Goal: Task Accomplishment & Management: Use online tool/utility

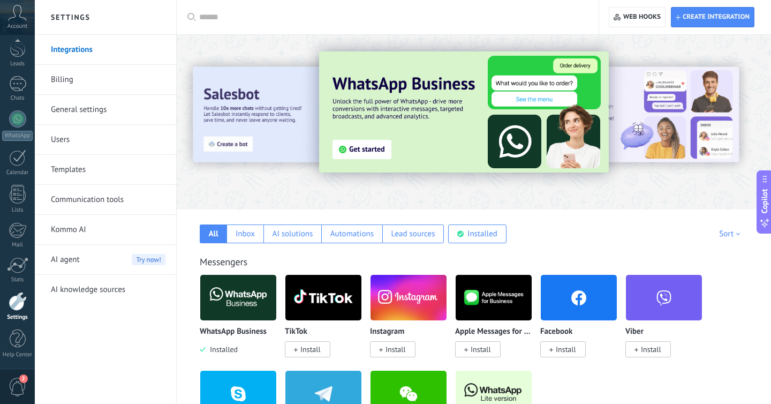
click at [235, 294] on img at bounding box center [238, 297] width 76 height 52
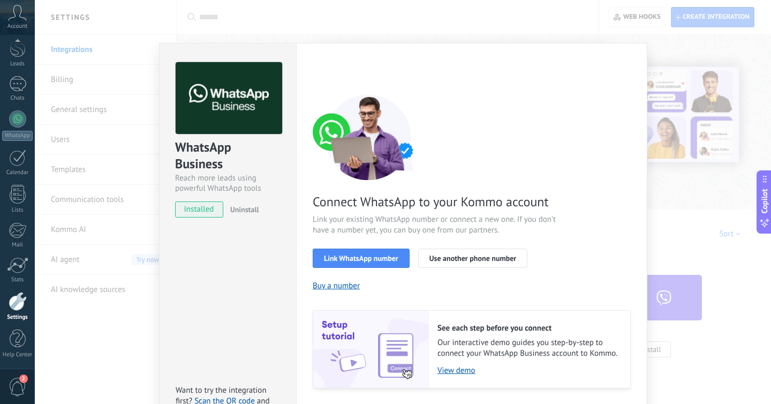
click at [698, 42] on div "WhatsApp Business Reach more leads using powerful WhatsApp tools installed Unin…" at bounding box center [403, 202] width 736 height 404
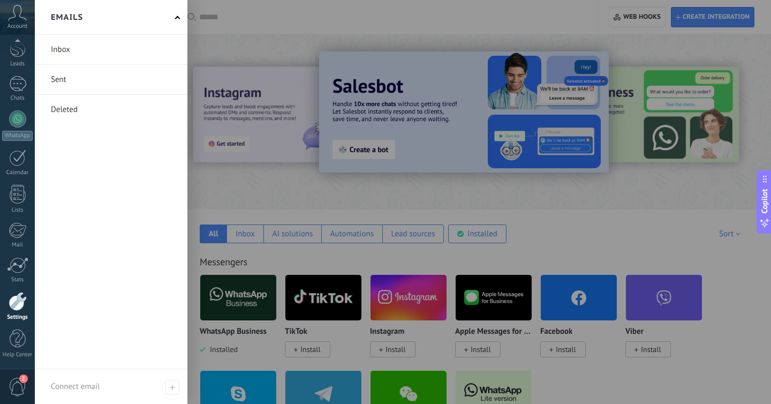
click at [317, 42] on div at bounding box center [420, 202] width 771 height 404
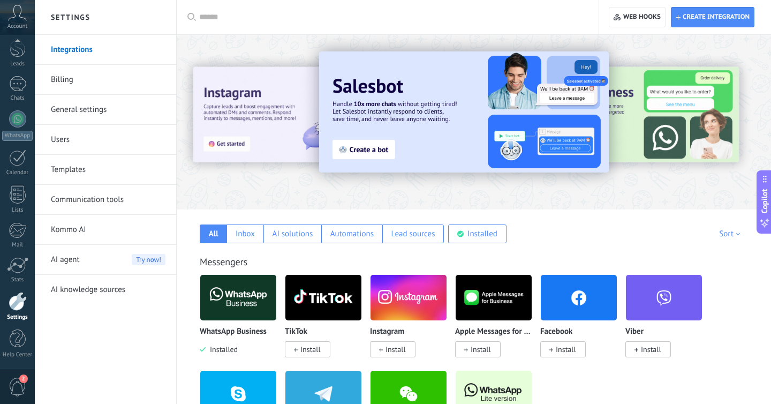
click at [234, 314] on img at bounding box center [238, 297] width 76 height 52
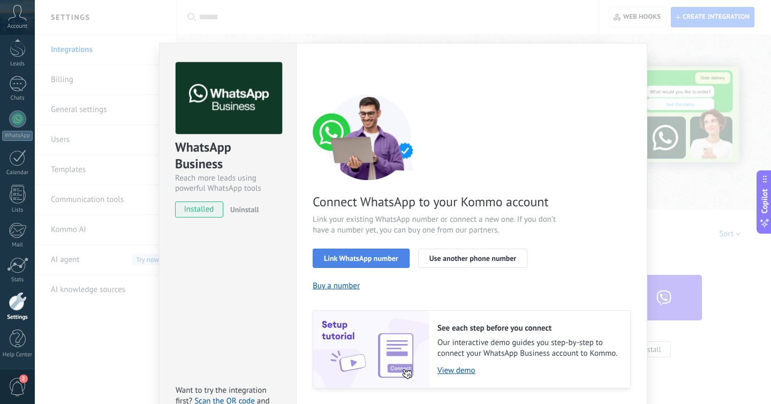
click at [381, 260] on span "Link WhatsApp number" at bounding box center [361, 257] width 74 height 7
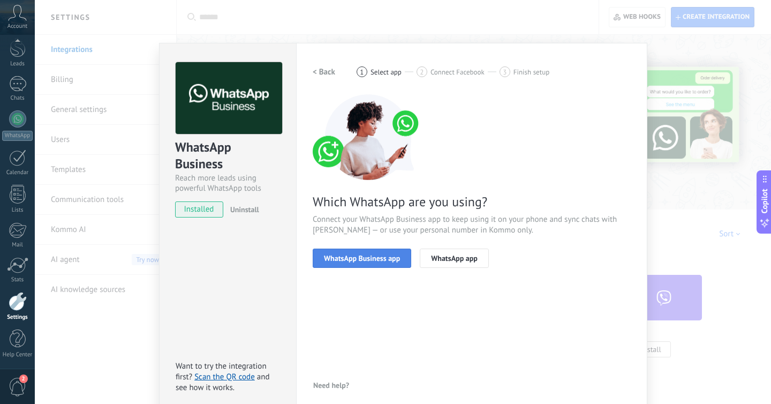
click at [368, 254] on span "WhatsApp Business app" at bounding box center [362, 257] width 76 height 7
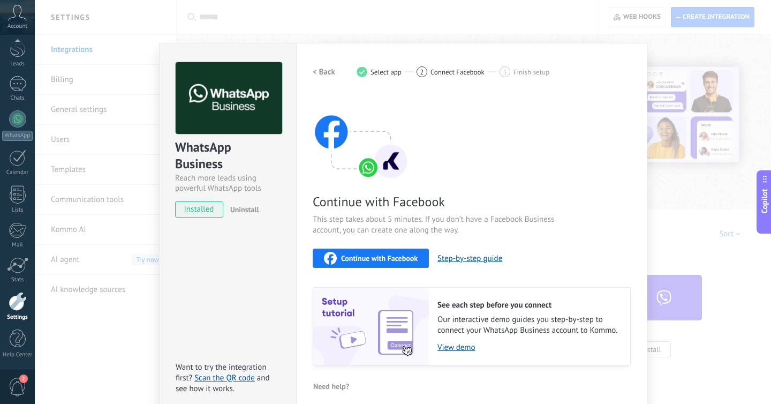
scroll to position [9, 0]
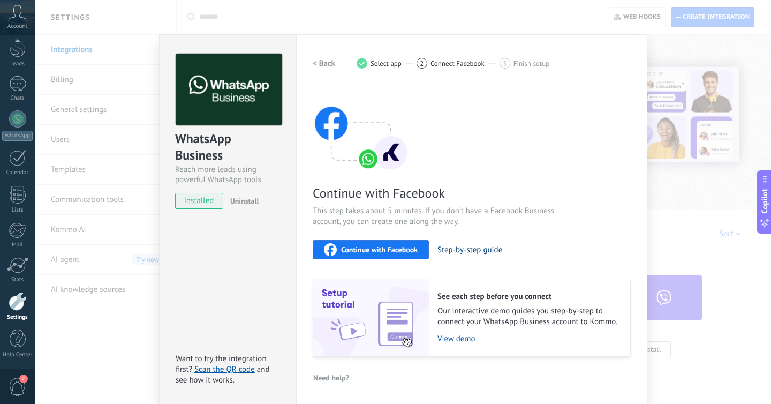
click at [473, 253] on button "Step-by-step guide" at bounding box center [469, 250] width 65 height 10
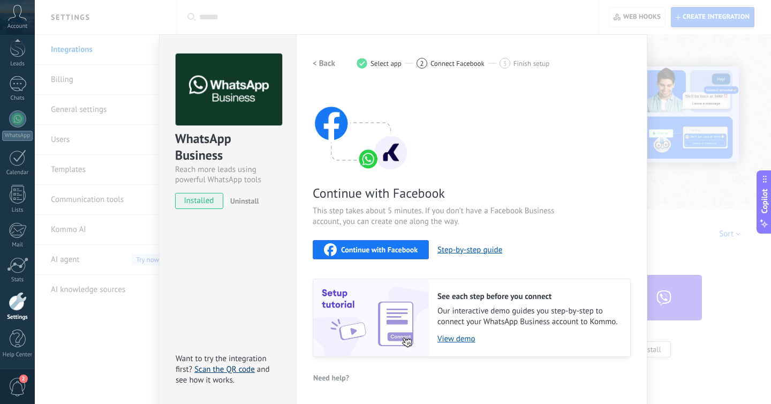
click at [220, 369] on link "Scan the QR code" at bounding box center [224, 369] width 60 height 10
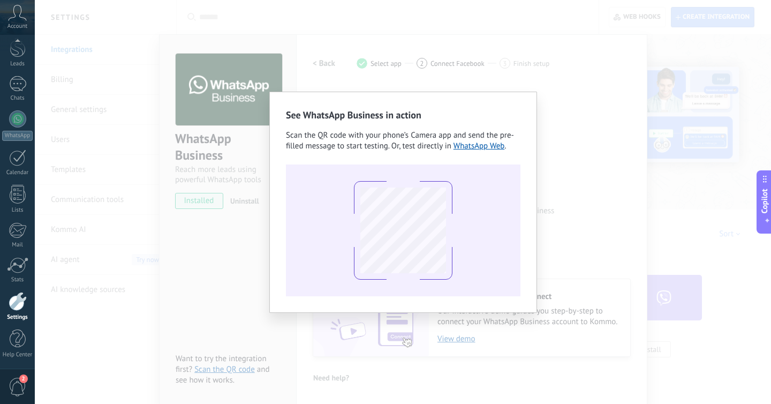
click at [572, 185] on div "See WhatsApp Business in action Scan the QR code with your phone’s Camera app a…" at bounding box center [403, 202] width 736 height 404
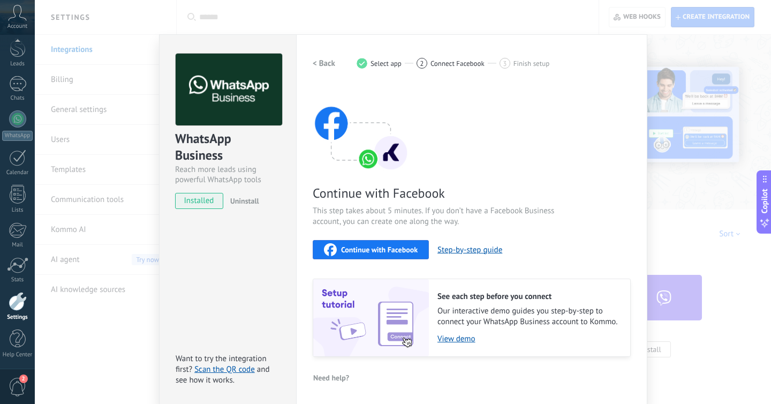
click at [103, 52] on div "WhatsApp Business Reach more leads using powerful WhatsApp tools installed Unin…" at bounding box center [403, 202] width 736 height 404
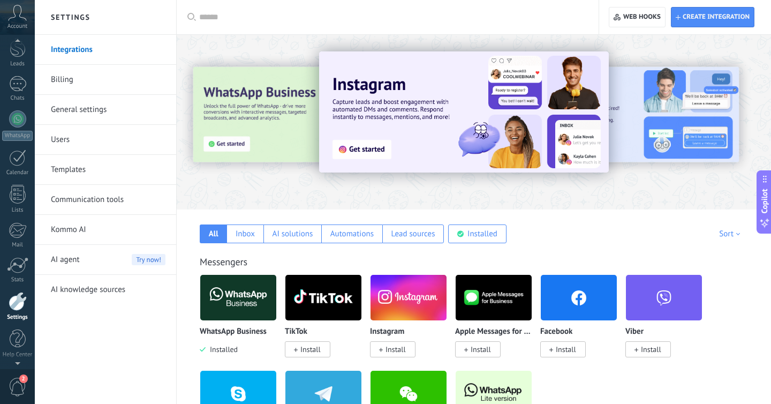
scroll to position [39, 0]
click at [15, 58] on div at bounding box center [18, 51] width 16 height 20
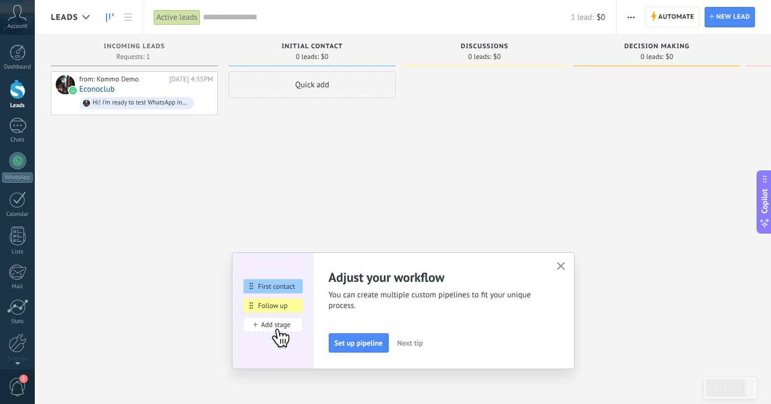
click at [560, 267] on icon "button" at bounding box center [561, 266] width 8 height 8
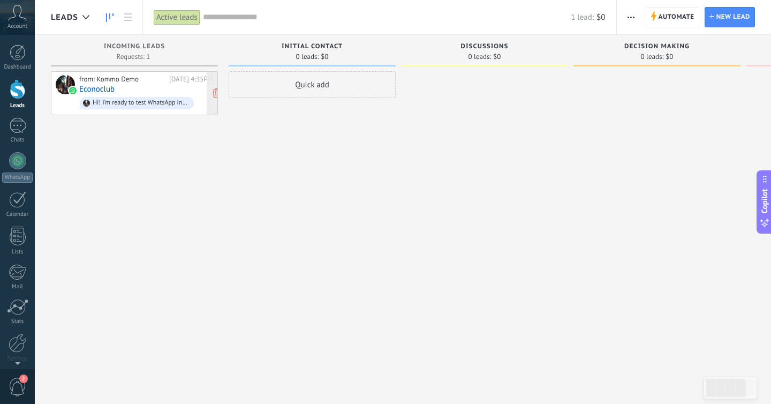
click at [114, 95] on span "Hi! I’m ready to test WhatsApp in [GEOGRAPHIC_DATA]. My verification code is My…" at bounding box center [146, 103] width 134 height 17
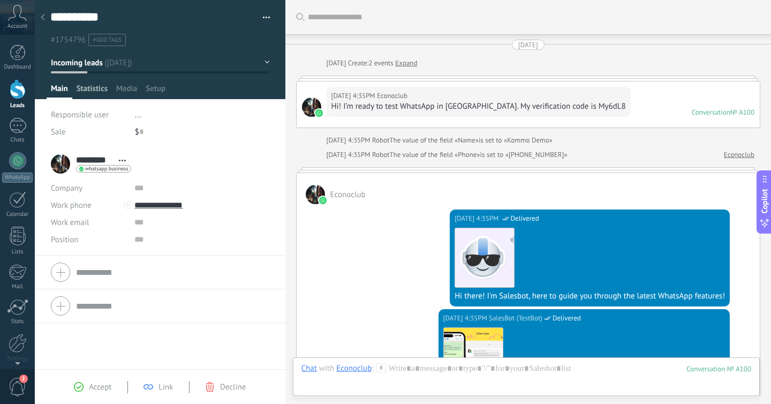
scroll to position [305, 0]
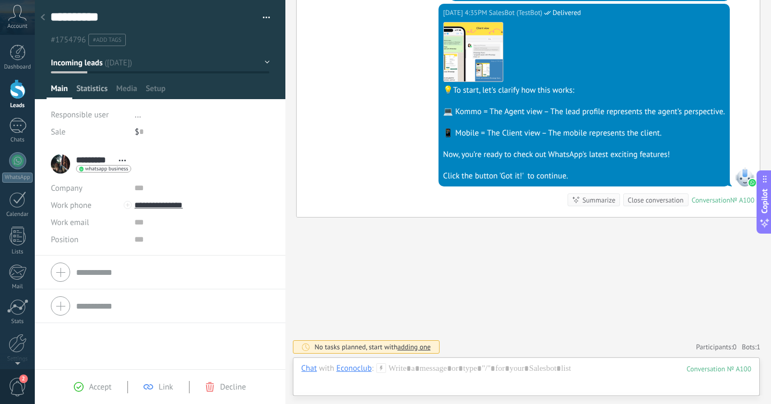
click at [95, 92] on span "Statistics" at bounding box center [92, 91] width 31 height 16
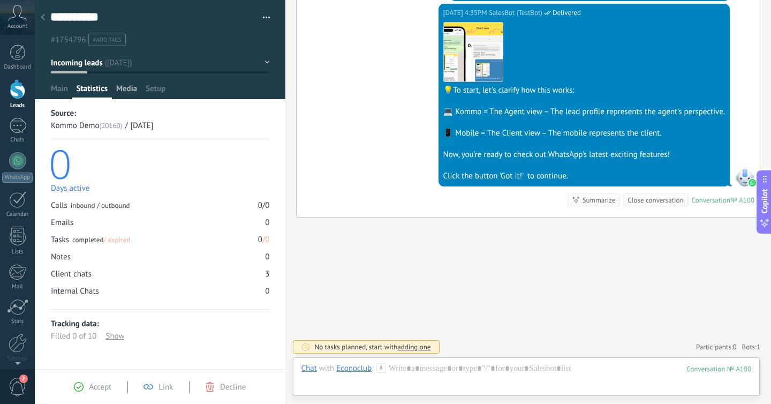
click at [132, 90] on span "Media" at bounding box center [126, 91] width 21 height 16
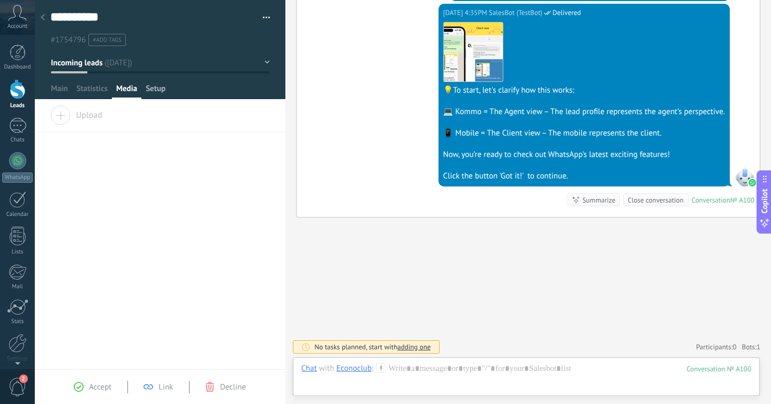
click at [156, 93] on span "Setup" at bounding box center [156, 91] width 20 height 16
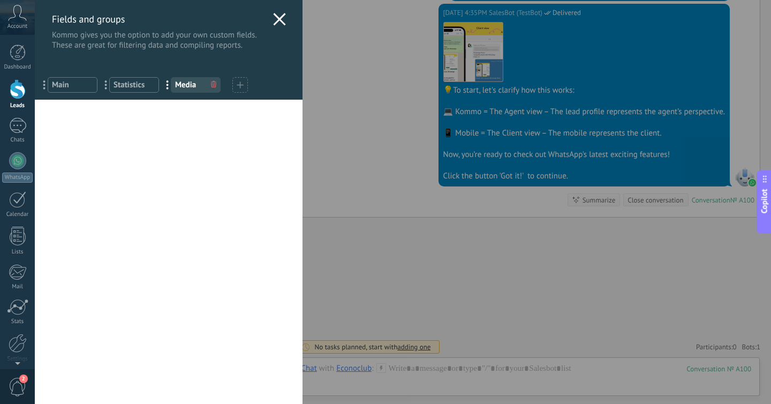
click at [497, 259] on div "Fields and groups Kommo gives you the option to add your own custom fields. The…" at bounding box center [403, 202] width 736 height 404
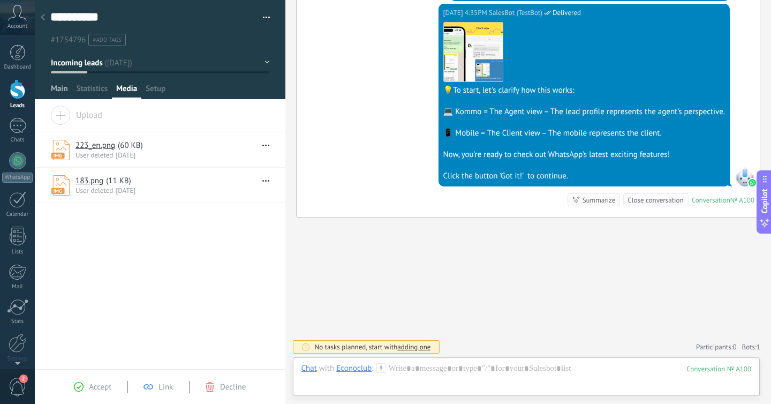
click at [57, 92] on span "Main" at bounding box center [59, 91] width 17 height 16
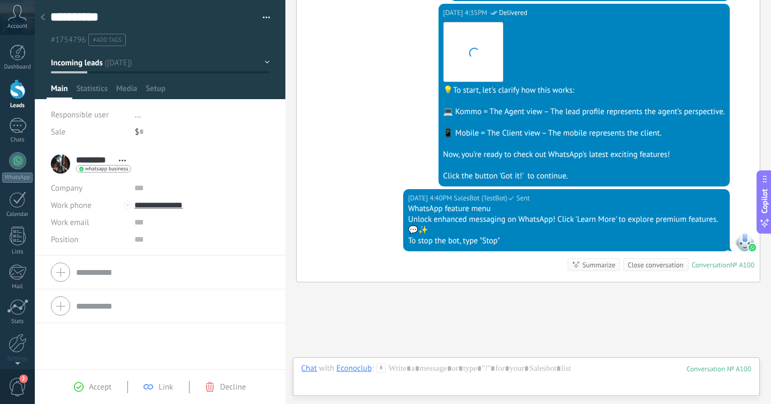
scroll to position [370, 0]
